Goal: Information Seeking & Learning: Learn about a topic

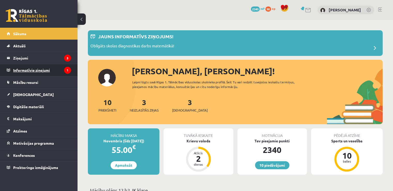
click at [61, 70] on legend "Informatīvie ziņojumi 1" at bounding box center [42, 70] width 58 height 12
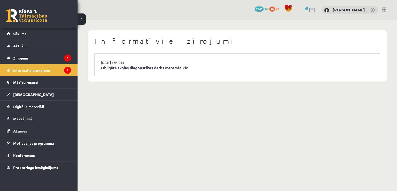
click at [159, 69] on link "Obligāts skolas diagnostikas darbs matemātikā!" at bounding box center [237, 68] width 272 height 6
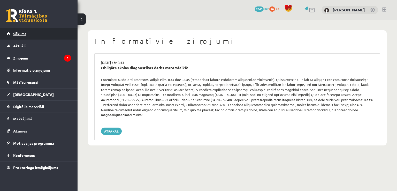
click at [30, 31] on link "Sākums" at bounding box center [39, 34] width 64 height 12
